Goal: Find contact information: Find contact information

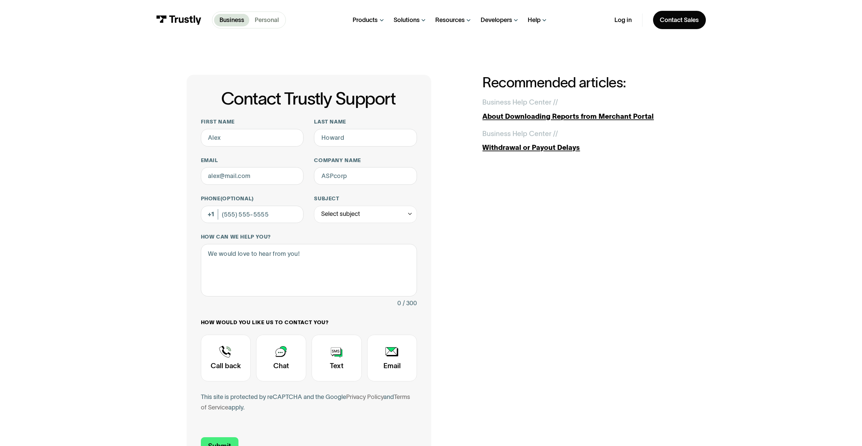
click at [269, 19] on p "Personal" at bounding box center [267, 20] width 24 height 9
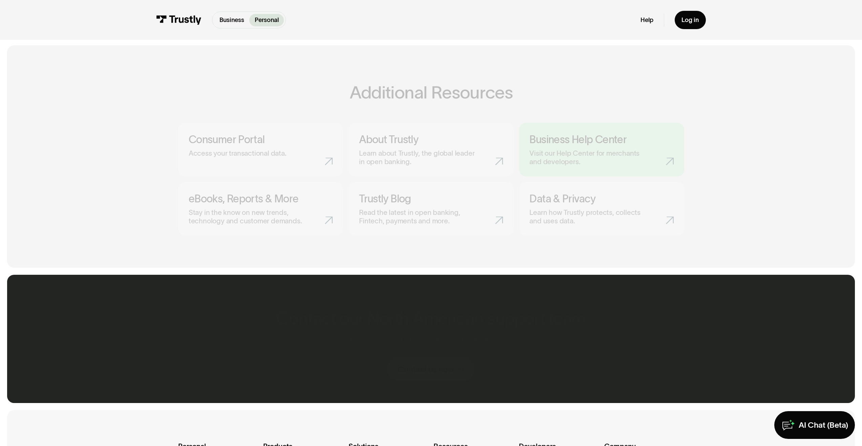
scroll to position [450, 0]
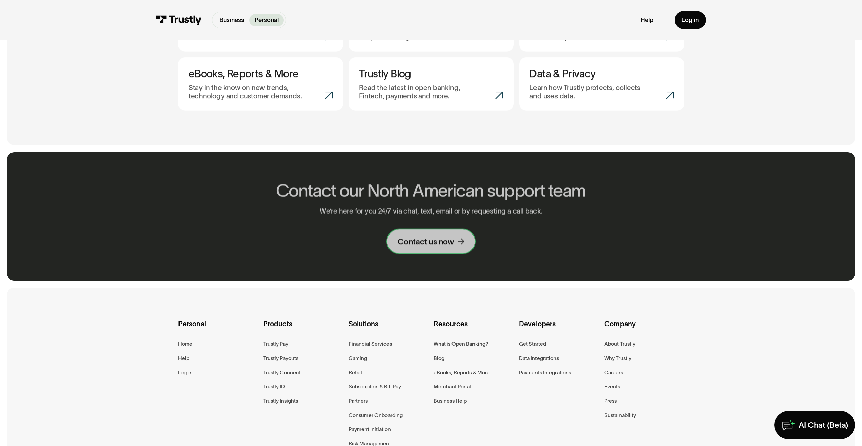
click at [432, 238] on div "Contact us now" at bounding box center [426, 242] width 56 height 10
